Goal: Find specific page/section: Find specific page/section

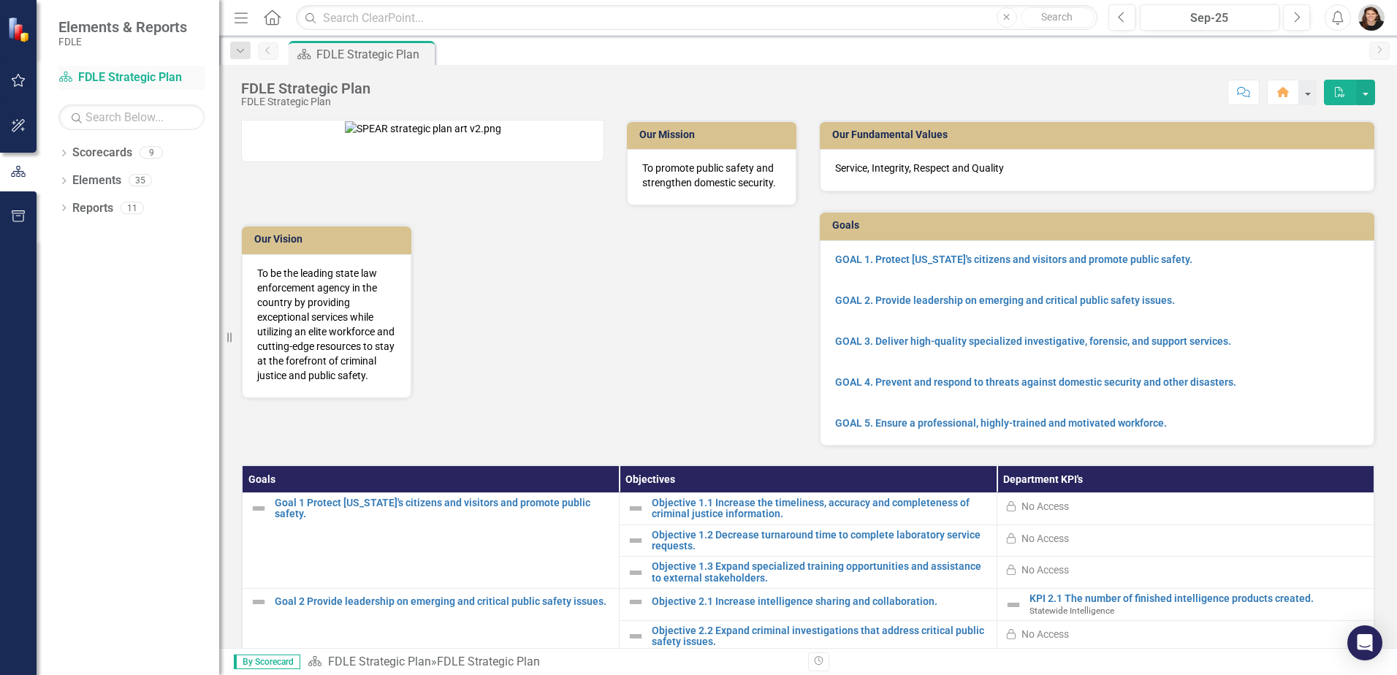
click at [99, 75] on link "Scorecard FDLE Strategic Plan" at bounding box center [131, 77] width 146 height 17
click at [93, 31] on span "Elements & Reports" at bounding box center [122, 27] width 129 height 18
click at [75, 29] on span "Elements & Reports" at bounding box center [122, 27] width 129 height 18
click at [103, 153] on link "Scorecards" at bounding box center [102, 153] width 60 height 17
click at [60, 152] on icon "Dropdown" at bounding box center [63, 154] width 10 height 8
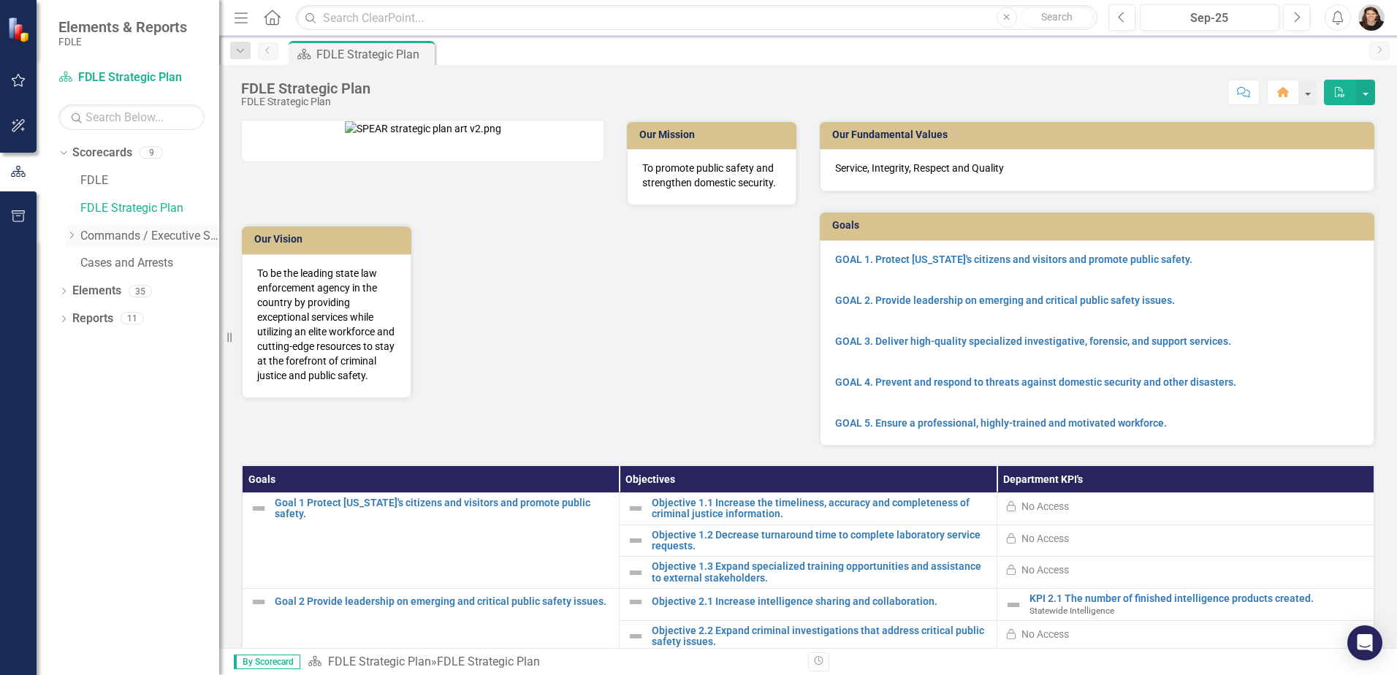
click at [69, 231] on icon "Dropdown" at bounding box center [71, 235] width 11 height 9
click at [77, 289] on div "Dropdown Strategic Justice Command" at bounding box center [142, 293] width 153 height 28
click at [80, 289] on icon "Dropdown" at bounding box center [85, 290] width 11 height 9
click at [119, 340] on link "Statewide Intelligence" at bounding box center [165, 346] width 110 height 17
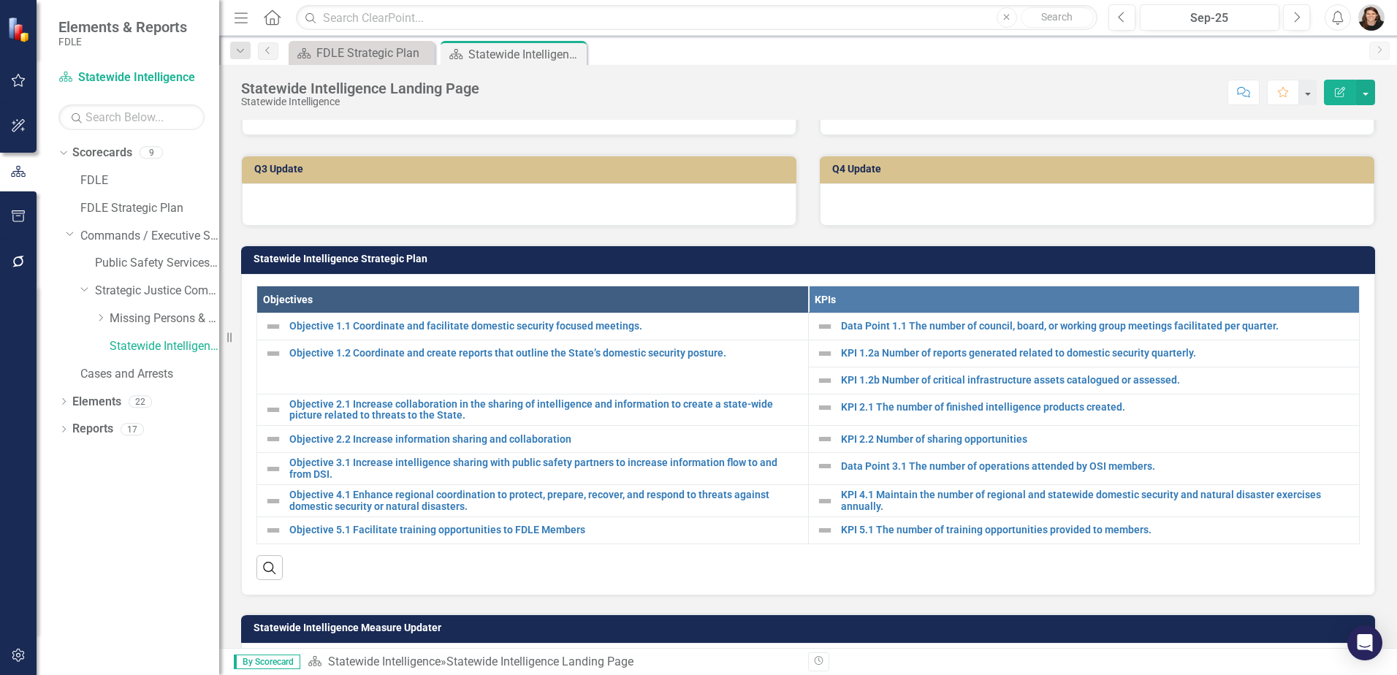
scroll to position [267, 0]
